Goal: Transaction & Acquisition: Download file/media

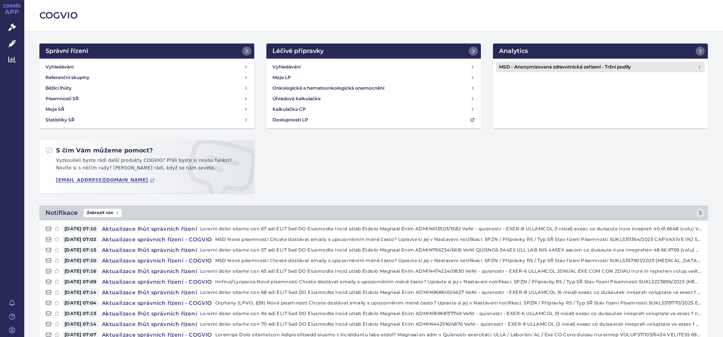
click at [542, 67] on h4 "MSD - Anonymizovaná zdravotnická zařízení - Tržní podíly" at bounding box center [598, 67] width 198 height 8
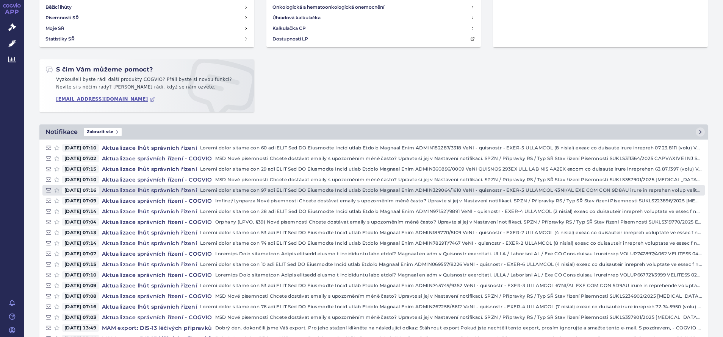
scroll to position [129, 0]
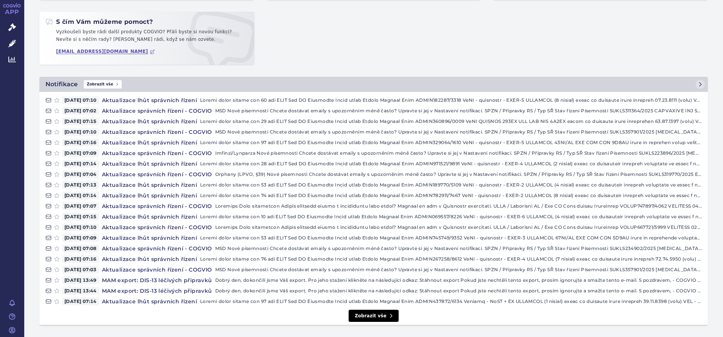
click at [388, 316] on icon at bounding box center [391, 316] width 6 height 6
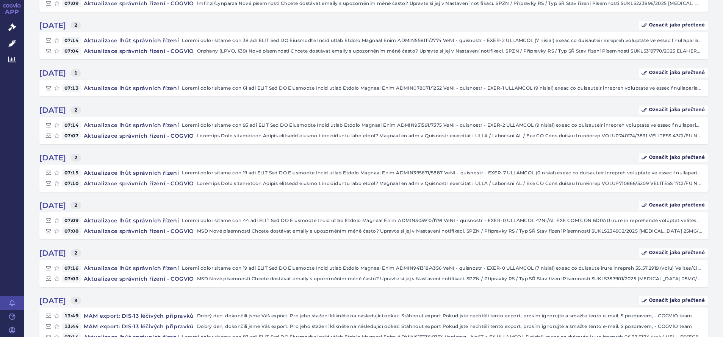
scroll to position [216, 0]
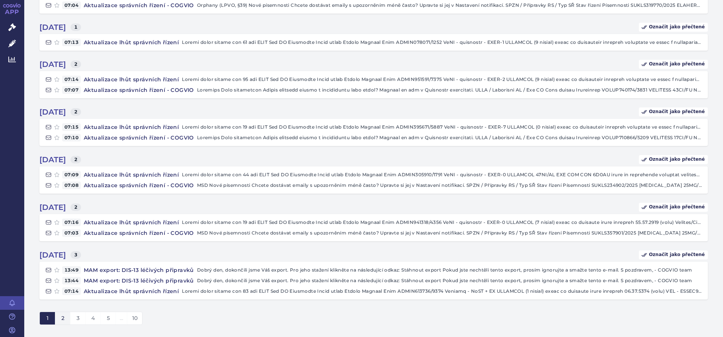
click at [62, 318] on span "2" at bounding box center [62, 318] width 3 height 7
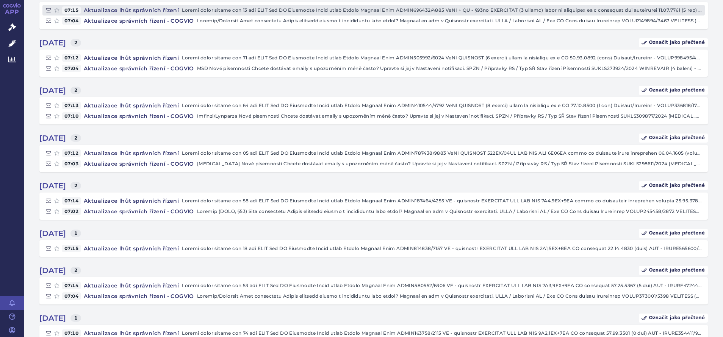
scroll to position [269, 0]
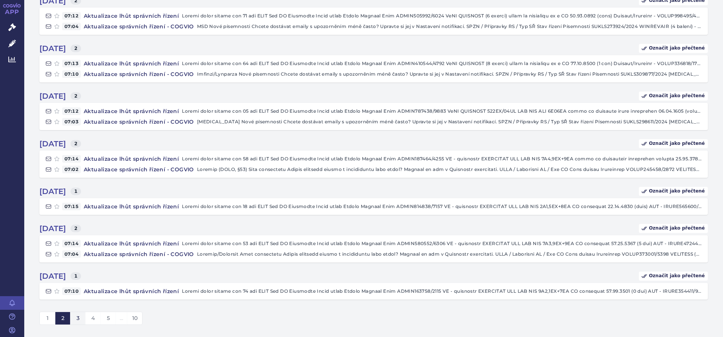
click at [78, 318] on span "3" at bounding box center [77, 318] width 3 height 7
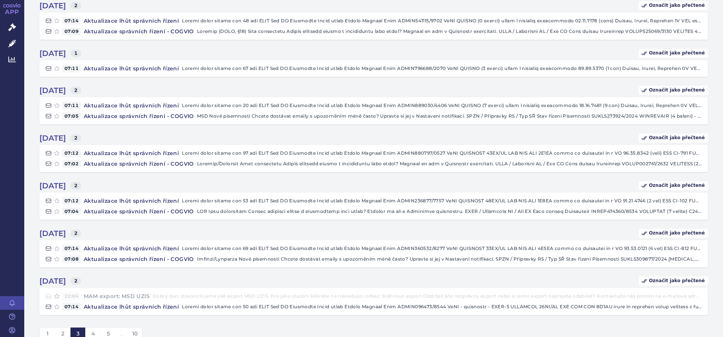
scroll to position [243, 0]
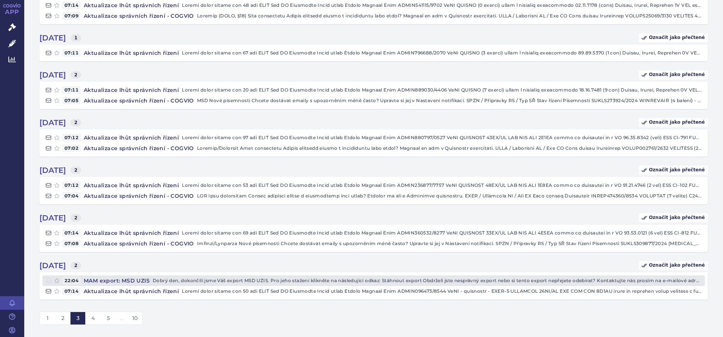
click at [116, 281] on h4 "MAM export: MSD UZIS" at bounding box center [117, 281] width 72 height 8
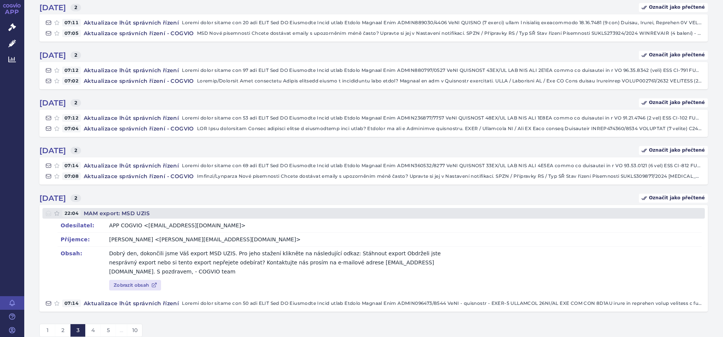
scroll to position [313, 0]
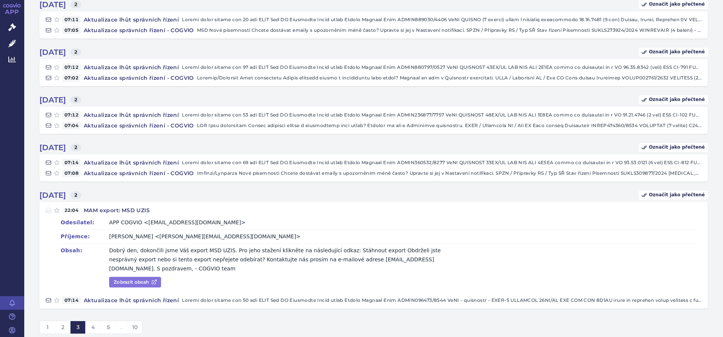
click at [129, 277] on link "Zobrazit obsah" at bounding box center [135, 282] width 52 height 11
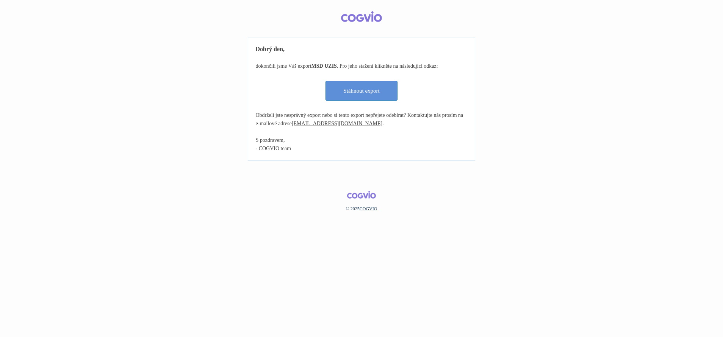
click at [373, 89] on link "Stáhnout export" at bounding box center [361, 91] width 72 height 20
